Goal: Information Seeking & Learning: Learn about a topic

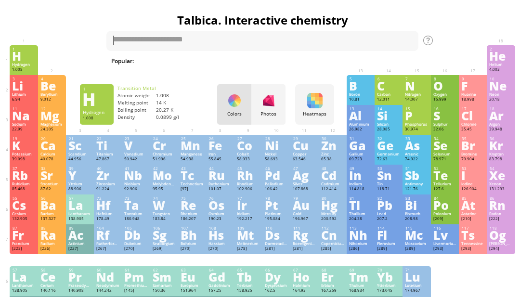
click at [25, 51] on div "1" at bounding box center [24, 49] width 23 height 5
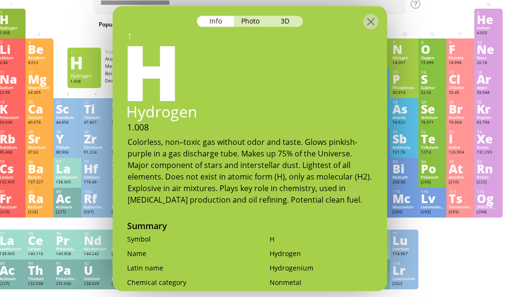
scroll to position [0, 2]
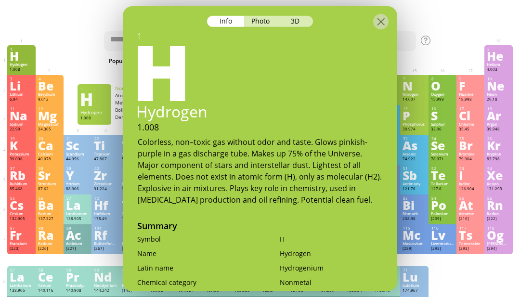
click at [298, 15] on div "3D" at bounding box center [295, 20] width 35 height 11
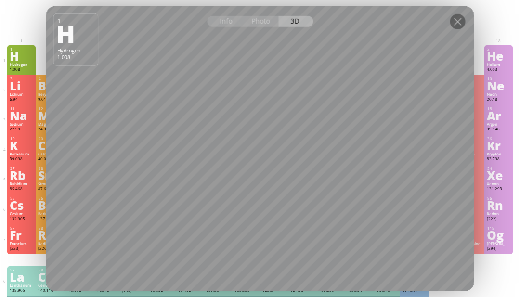
click at [37, 21] on h1 "Talbica. Interactive chemistry" at bounding box center [260, 20] width 510 height 16
click at [458, 29] on div at bounding box center [457, 20] width 15 height 15
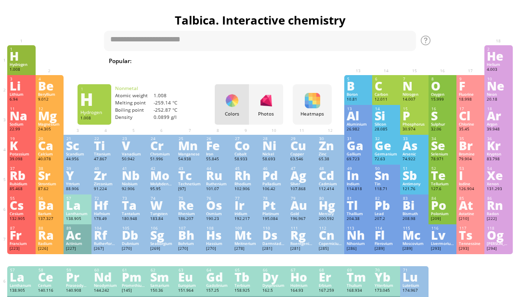
click at [456, 29] on div at bounding box center [457, 20] width 15 height 15
click at [294, 151] on div "Cu" at bounding box center [301, 145] width 23 height 11
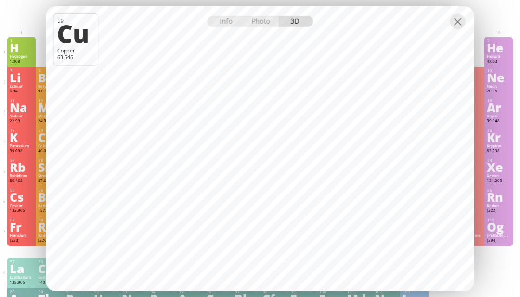
scroll to position [14, 2]
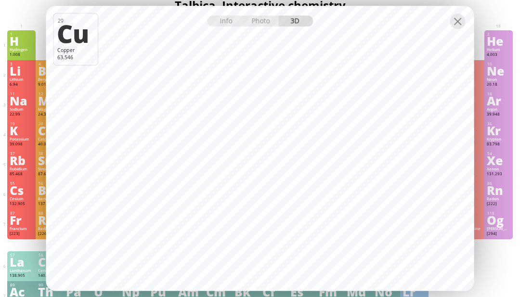
click at [227, 26] on div "Info" at bounding box center [225, 20] width 37 height 11
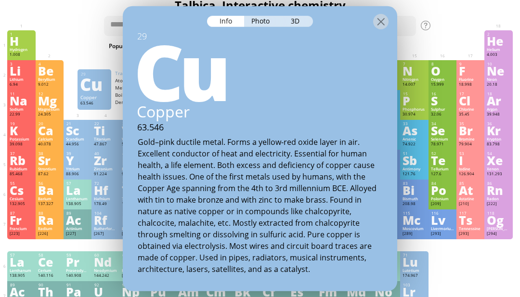
click at [263, 54] on div "Cu" at bounding box center [258, 69] width 278 height 77
click at [256, 18] on div "Photo" at bounding box center [261, 20] width 35 height 11
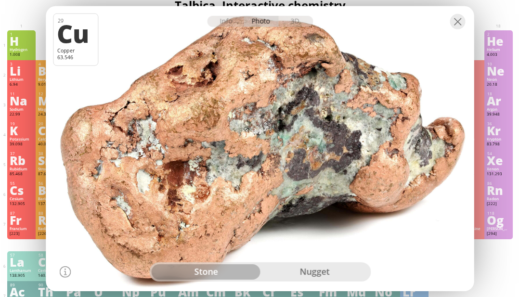
click at [297, 280] on div "nugget" at bounding box center [314, 271] width 109 height 15
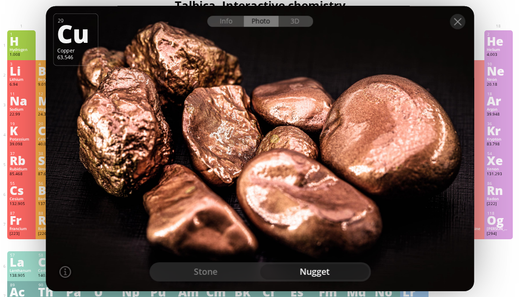
click at [191, 280] on div "stone" at bounding box center [205, 271] width 109 height 15
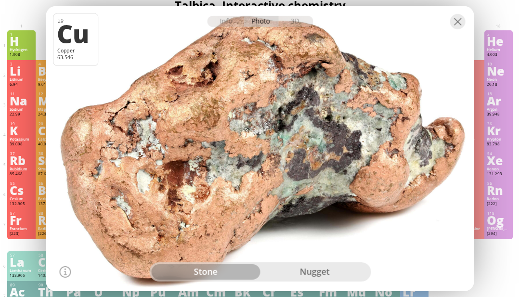
click at [296, 26] on div "3D" at bounding box center [295, 20] width 35 height 11
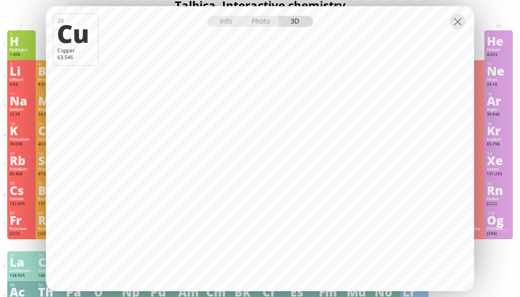
click at [11, 36] on div "H" at bounding box center [21, 41] width 23 height 11
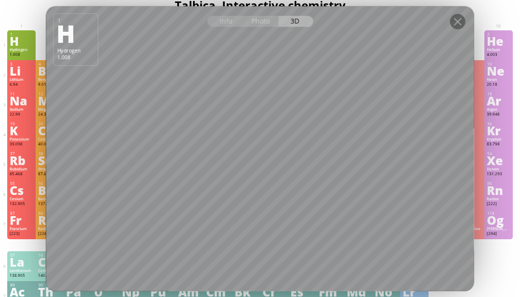
click at [493, 195] on div "Rn" at bounding box center [497, 190] width 23 height 11
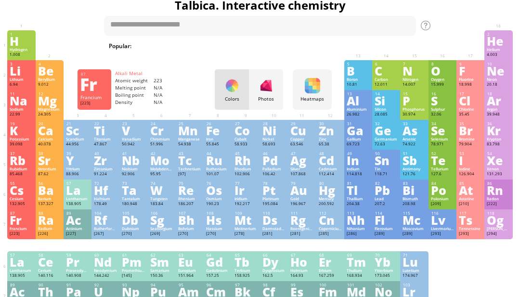
click at [18, 225] on div "Fr" at bounding box center [21, 220] width 23 height 11
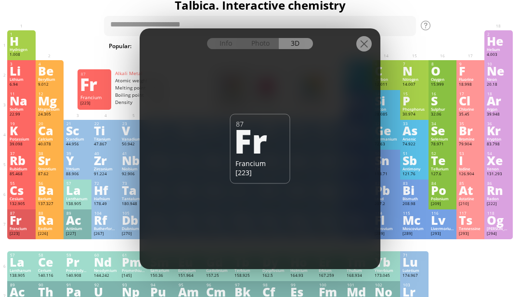
click at [348, 175] on div "Info Photo 3D Info Photo 3D 87 Fr Francium [223] Native copper nugget of 157g f…" at bounding box center [260, 148] width 241 height 241
click at [275, 139] on div "Info Photo 3D Info Photo 3D 87 Fr Francium [223] Native copper nugget of 157g f…" at bounding box center [260, 148] width 241 height 241
click at [266, 156] on div "Fr" at bounding box center [259, 140] width 50 height 33
click at [256, 49] on div "Photo" at bounding box center [261, 43] width 35 height 11
click at [257, 45] on div at bounding box center [260, 36] width 241 height 17
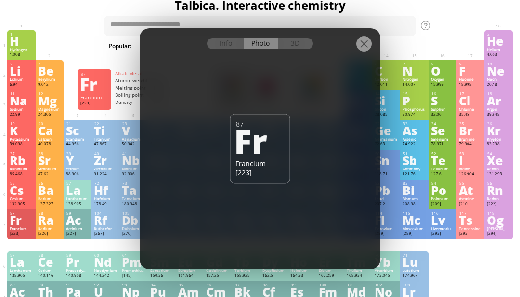
click at [229, 49] on div "Info" at bounding box center [225, 43] width 37 height 11
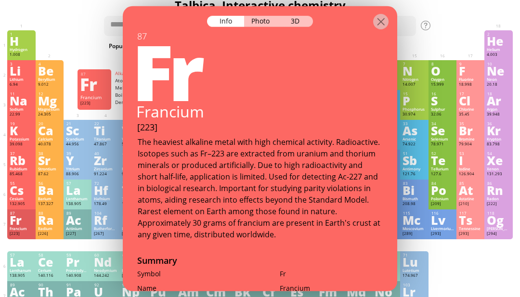
click at [267, 159] on div "The heaviest alkaline metal with high chemical activity. Radioactive. Isotopes …" at bounding box center [260, 188] width 245 height 104
click at [287, 23] on div "3D" at bounding box center [295, 20] width 35 height 11
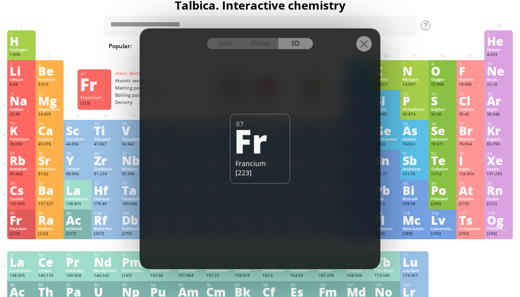
click at [273, 167] on div "Francium" at bounding box center [260, 162] width 50 height 9
click at [319, 172] on div "Info Photo 3D Info Photo 3D 87 Fr Francium [223] Native copper nugget of 157g f…" at bounding box center [260, 148] width 241 height 241
click at [371, 51] on div at bounding box center [363, 43] width 15 height 15
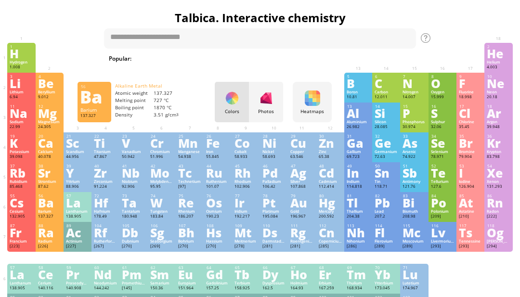
scroll to position [2, 2]
click at [44, 208] on div "Ba" at bounding box center [49, 202] width 23 height 11
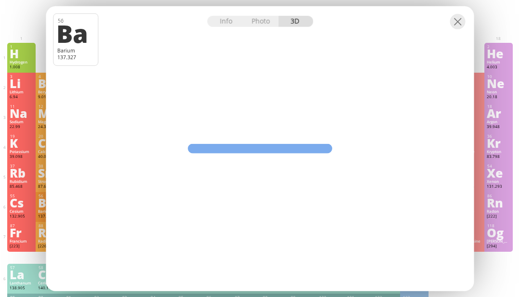
click at [9, 192] on div "37 Rb Rubidium 85.468 −1, +1 −1, +1 39.31 °C 688 °C 1.532 g/cm 3 [Kr]5s 1" at bounding box center [21, 177] width 28 height 30
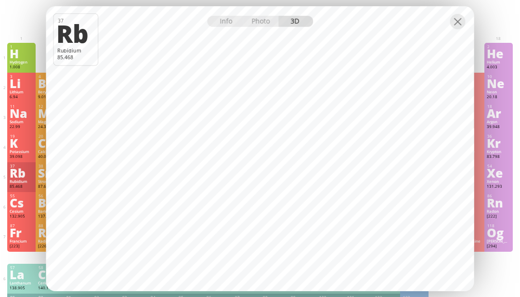
click at [498, 132] on div "18 Ar Argon 39.948 0 0 -189.3 °C -185.8 °C 1.784 g/l [Ne]3s 2 3p 6" at bounding box center [498, 117] width 28 height 30
